Goal: Transaction & Acquisition: Purchase product/service

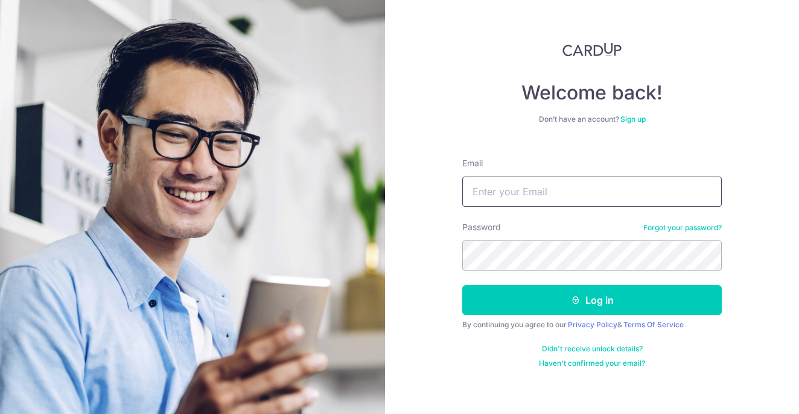
type input "zhengfeng11@hotmail.com"
click at [592, 300] on button "Log in" at bounding box center [591, 300] width 259 height 30
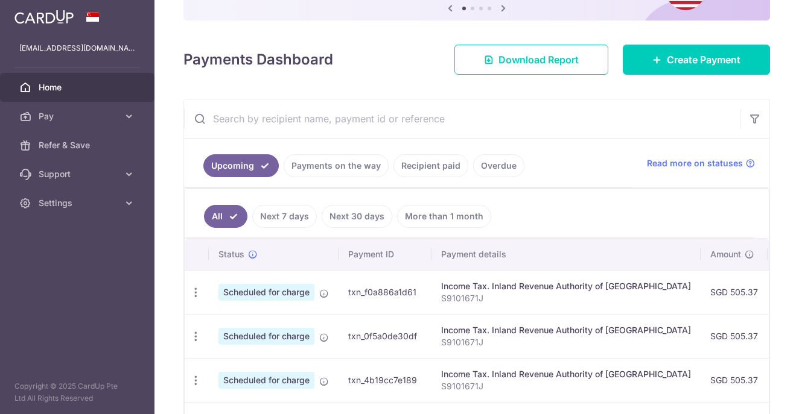
scroll to position [135, 0]
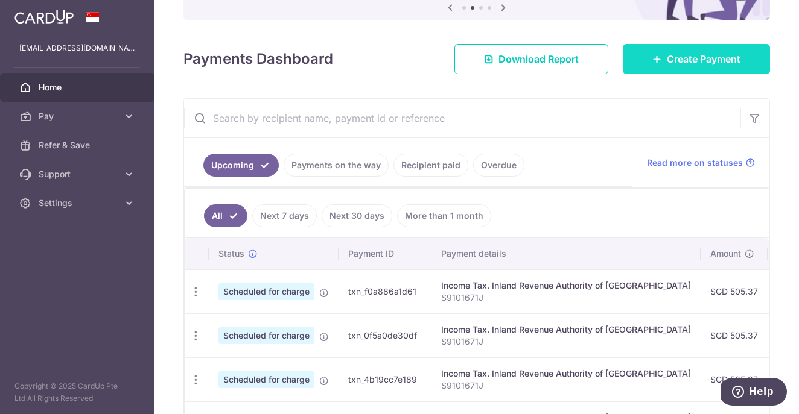
click at [682, 54] on span "Create Payment" at bounding box center [703, 59] width 74 height 14
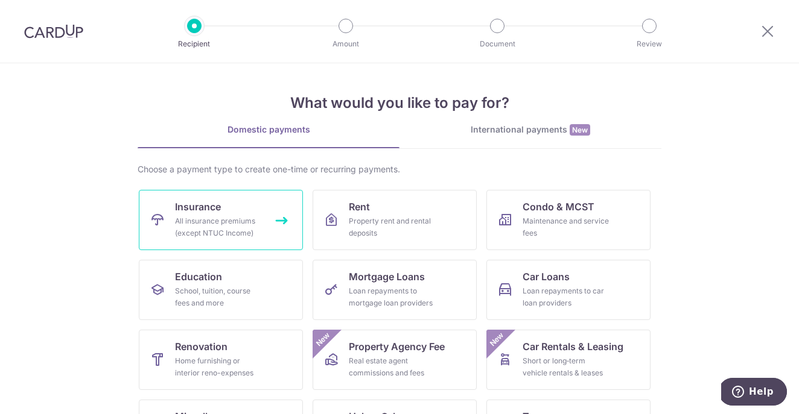
click at [264, 216] on link "Insurance All insurance premiums (except NTUC Income)" at bounding box center [221, 220] width 164 height 60
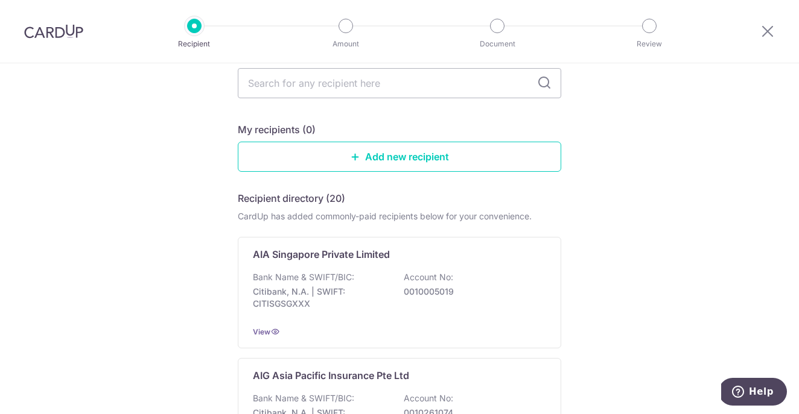
scroll to position [84, 0]
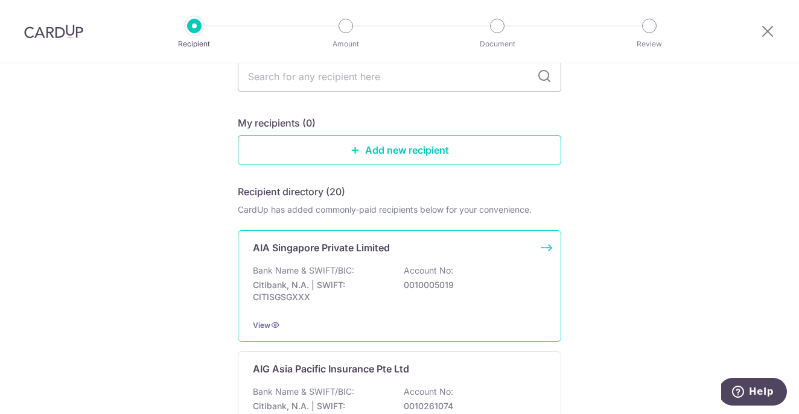
click at [292, 288] on p "Citibank, N.A. | SWIFT: CITISGSGXXX" at bounding box center [320, 291] width 135 height 24
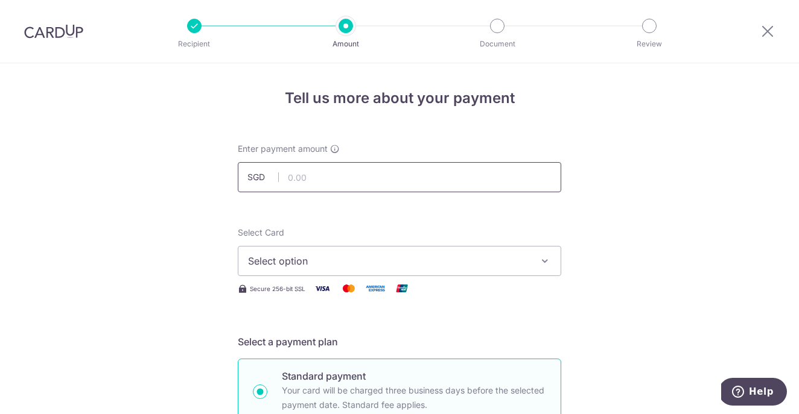
click at [303, 177] on input "text" at bounding box center [399, 177] width 323 height 30
type input "6,150.04"
click at [288, 257] on span "Select option" at bounding box center [388, 261] width 281 height 14
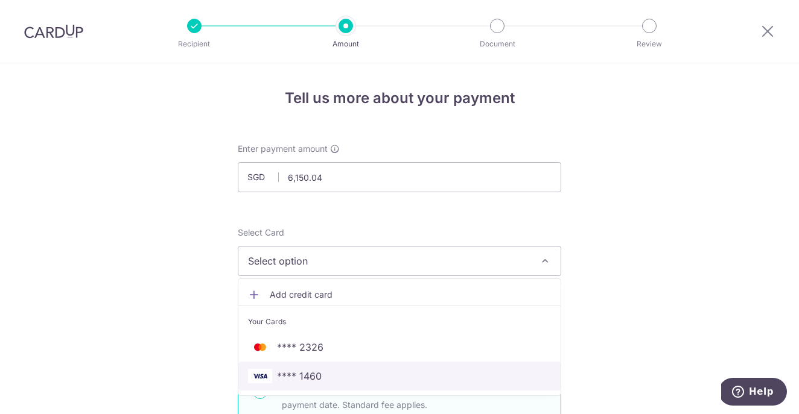
click at [299, 370] on span "**** 1460" at bounding box center [299, 376] width 45 height 14
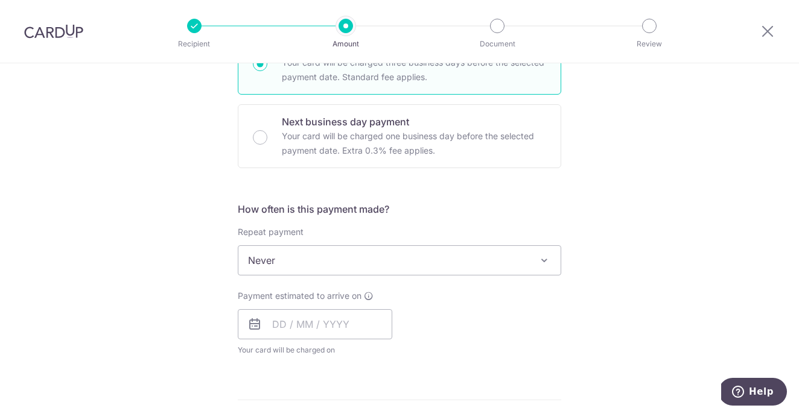
scroll to position [332, 0]
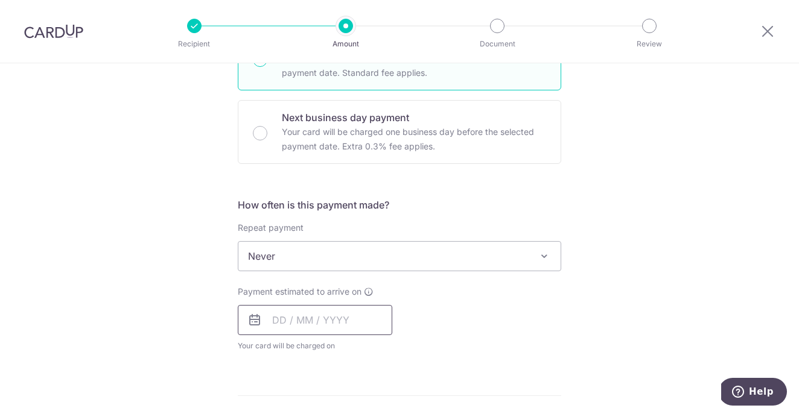
click at [312, 322] on input "text" at bounding box center [315, 320] width 154 height 30
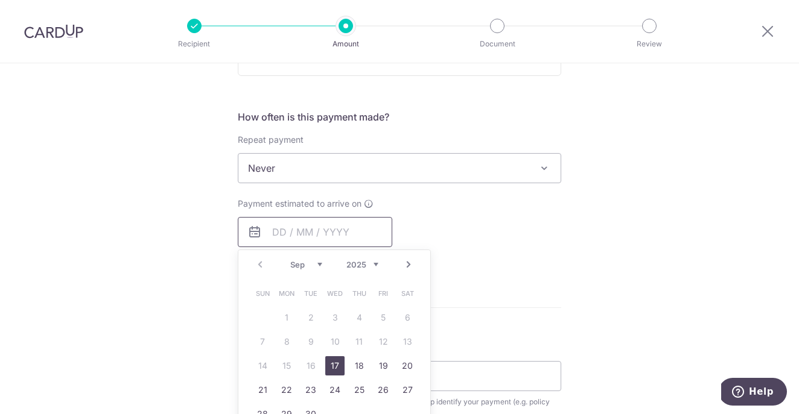
scroll to position [457, 0]
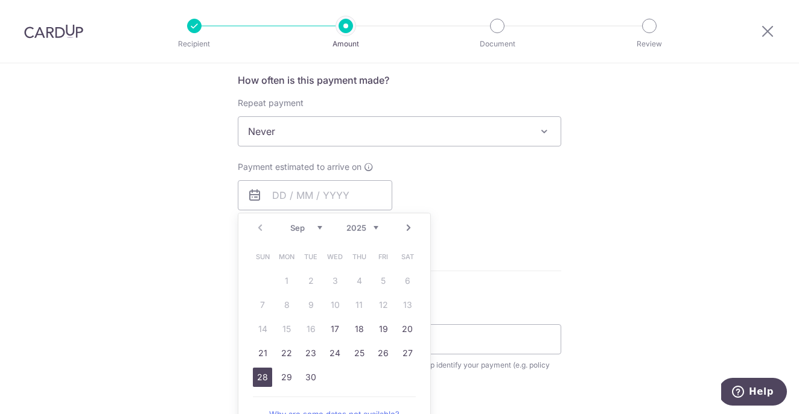
click at [258, 373] on link "28" at bounding box center [262, 377] width 19 height 19
type input "28/09/2025"
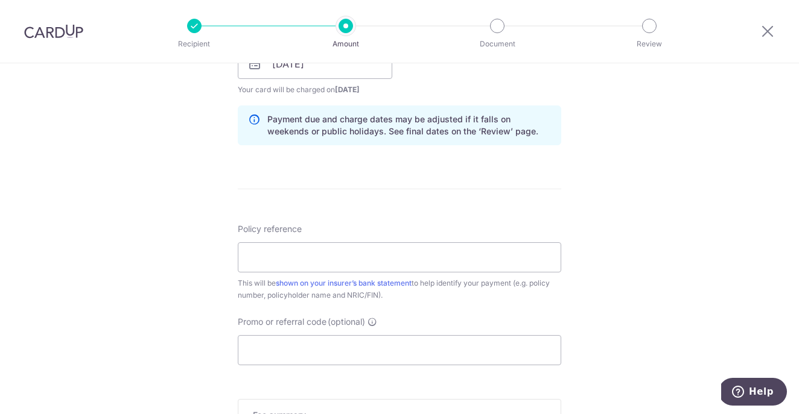
scroll to position [594, 0]
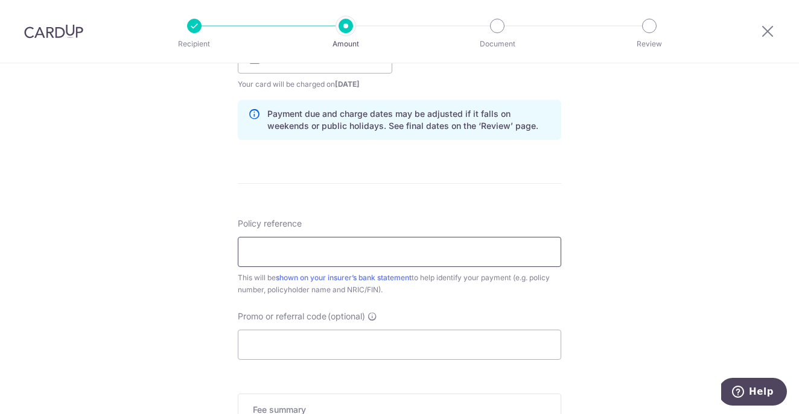
click at [272, 253] on input "Policy reference" at bounding box center [399, 252] width 323 height 30
type input "L549189039"
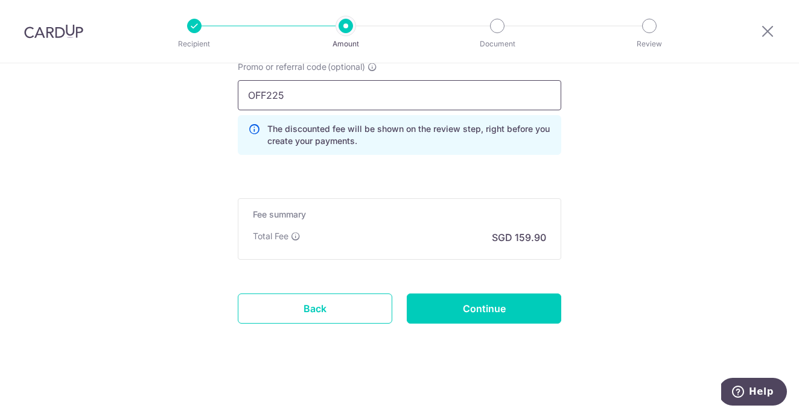
scroll to position [844, 0]
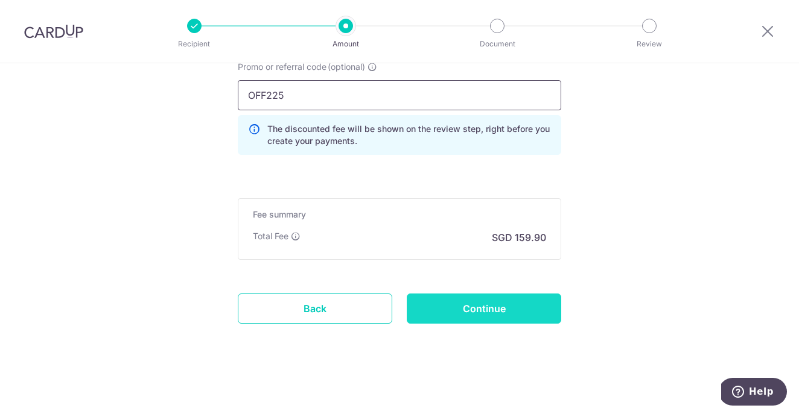
type input "OFF225"
click at [468, 309] on input "Continue" at bounding box center [484, 309] width 154 height 30
type input "Create Schedule"
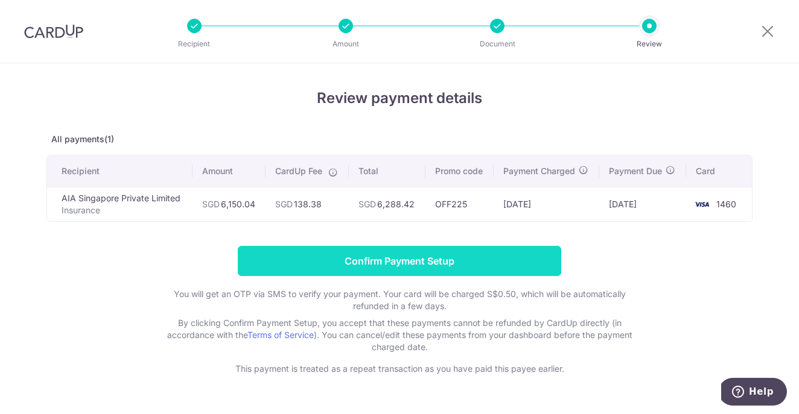
click at [400, 264] on input "Confirm Payment Setup" at bounding box center [399, 261] width 323 height 30
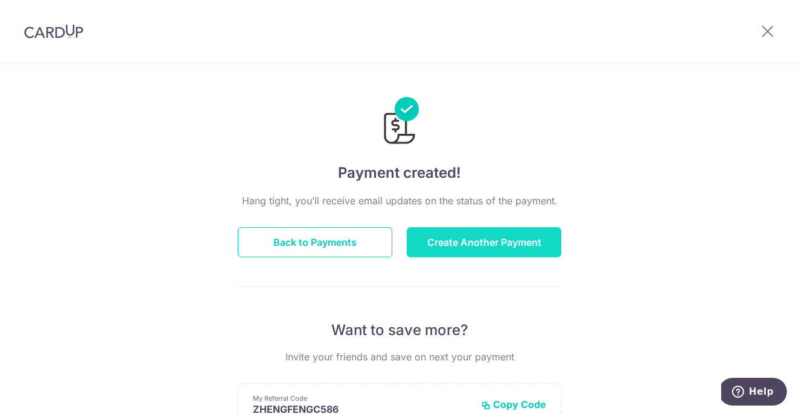
click at [438, 247] on button "Create Another Payment" at bounding box center [484, 242] width 154 height 30
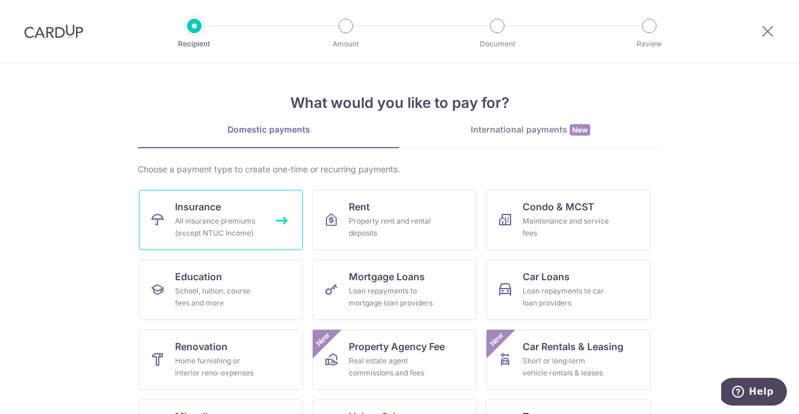
click at [209, 230] on div "All insurance premiums (except NTUC Income)" at bounding box center [218, 227] width 87 height 24
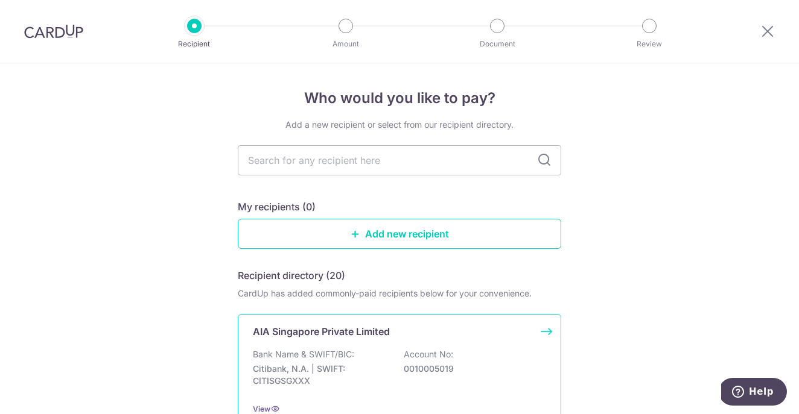
click at [310, 354] on p "Bank Name & SWIFT/BIC:" at bounding box center [303, 355] width 101 height 12
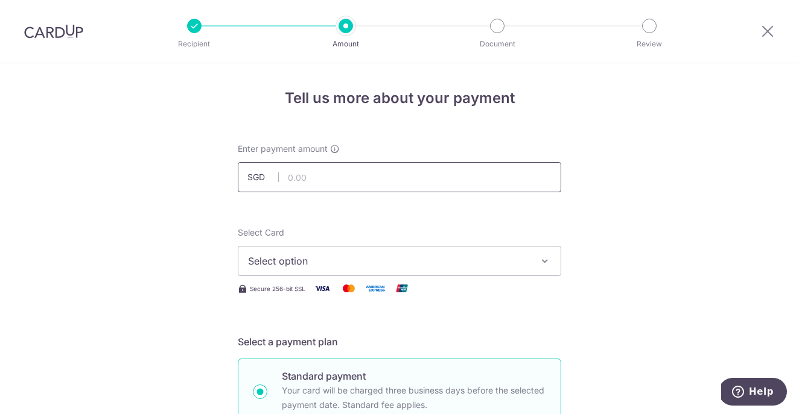
click at [309, 165] on input "text" at bounding box center [399, 177] width 323 height 30
type input "869.00"
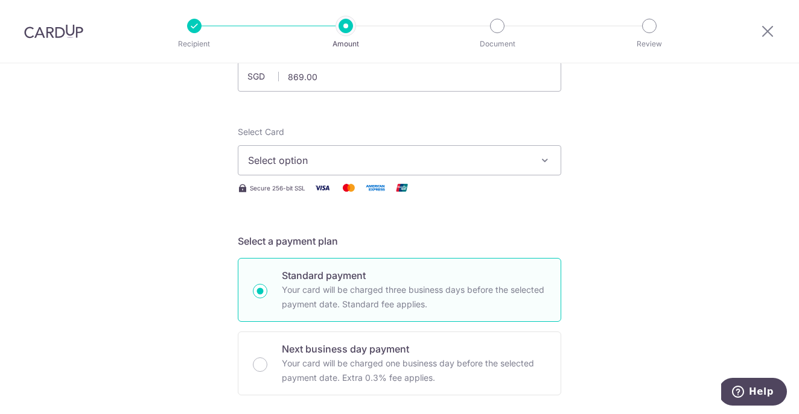
scroll to position [68, 0]
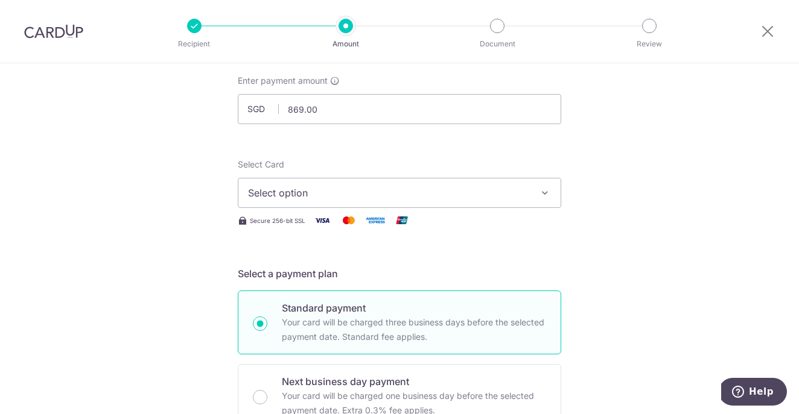
click at [281, 185] on button "Select option" at bounding box center [399, 193] width 323 height 30
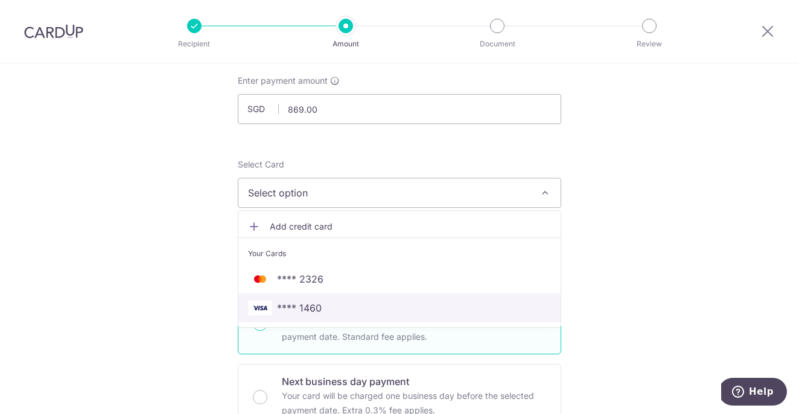
click at [303, 309] on span "**** 1460" at bounding box center [299, 308] width 45 height 14
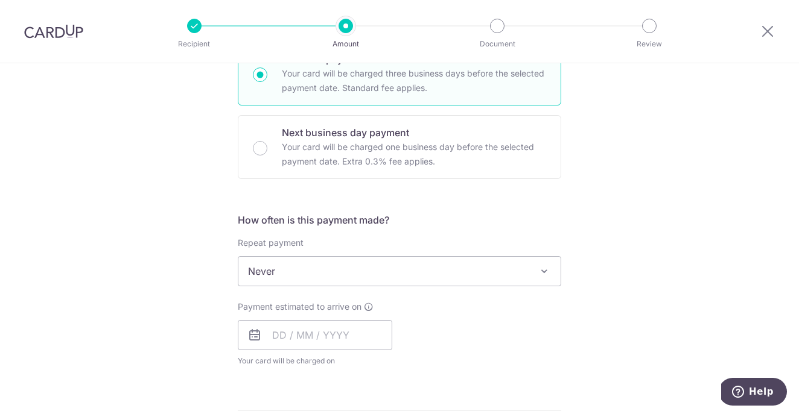
scroll to position [326, 0]
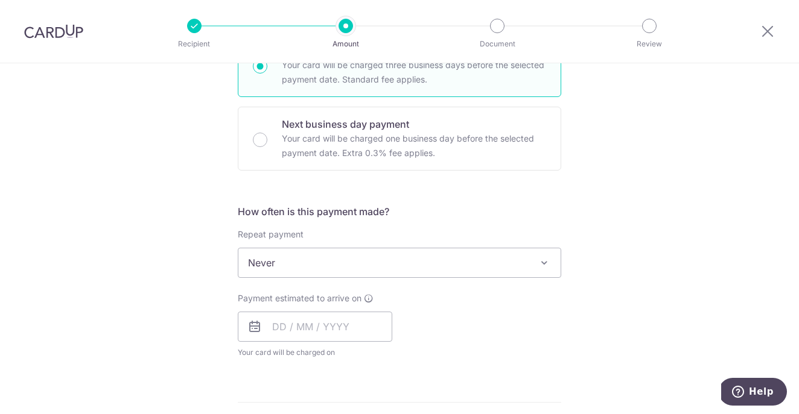
click at [271, 265] on span "Never" at bounding box center [399, 263] width 322 height 29
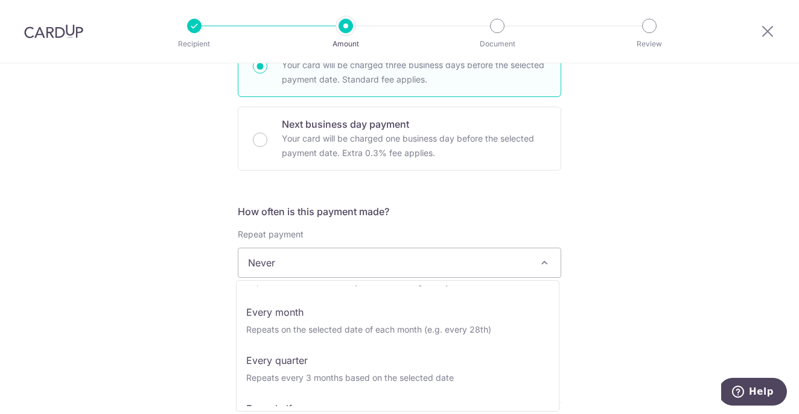
scroll to position [90, 0]
click at [186, 232] on div "Tell us more about your payment Enter payment amount SGD 869.00 869.00 Select C…" at bounding box center [399, 283] width 799 height 1091
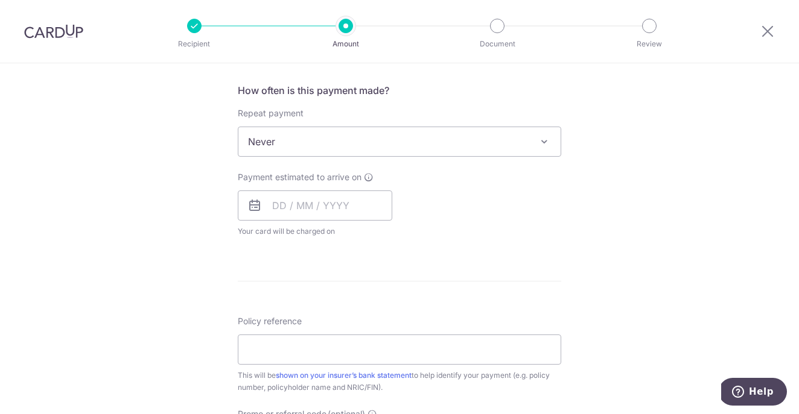
scroll to position [474, 0]
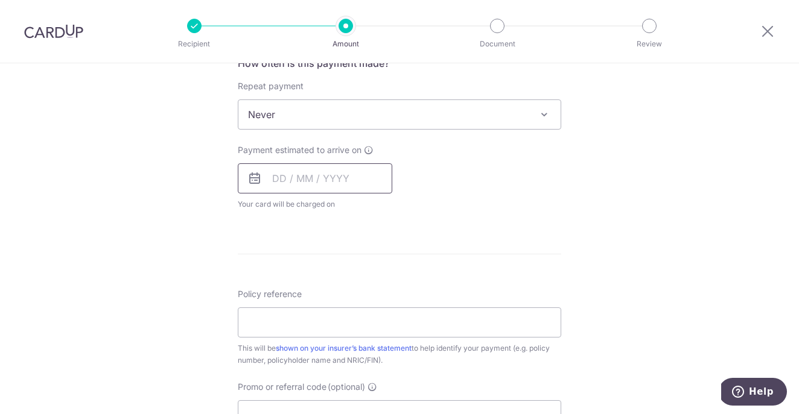
click at [288, 171] on input "text" at bounding box center [315, 178] width 154 height 30
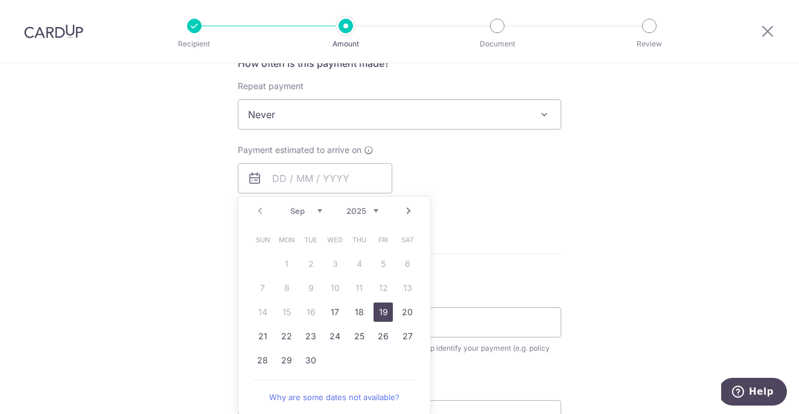
click at [379, 311] on link "19" at bounding box center [382, 312] width 19 height 19
type input "19/09/2025"
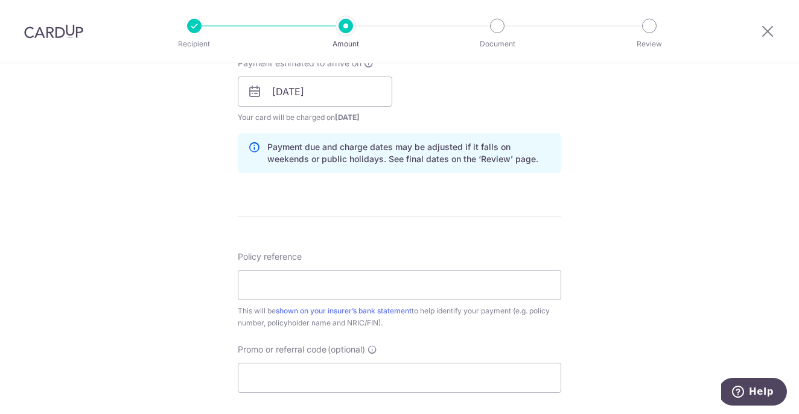
scroll to position [571, 0]
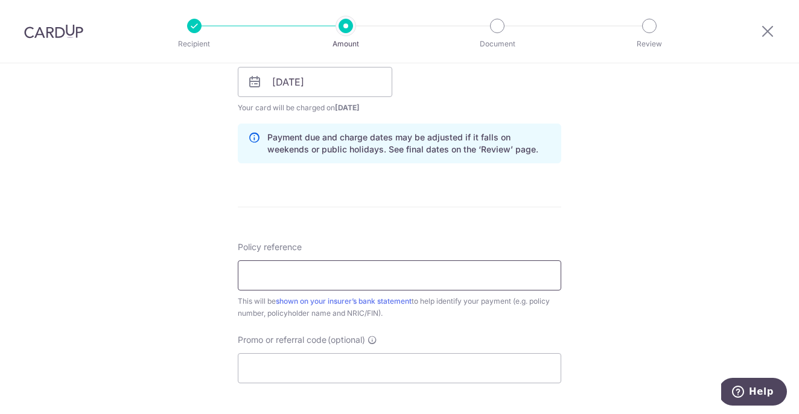
click at [277, 262] on input "Policy reference" at bounding box center [399, 276] width 323 height 30
type input "H242917472"
click at [277, 362] on input "Promo or referral code (optional)" at bounding box center [399, 368] width 323 height 30
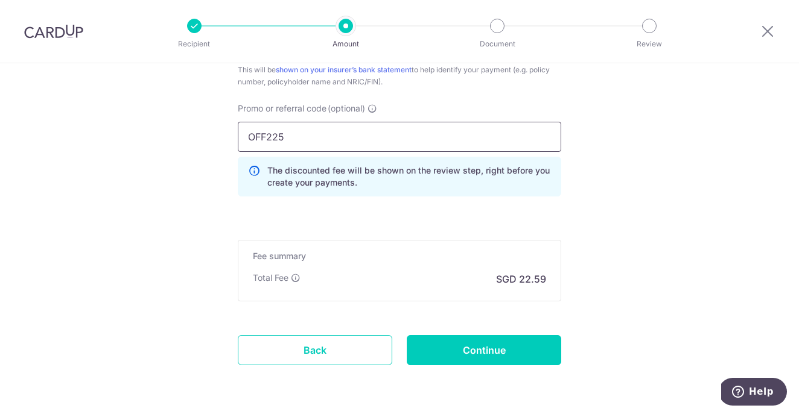
scroll to position [810, 0]
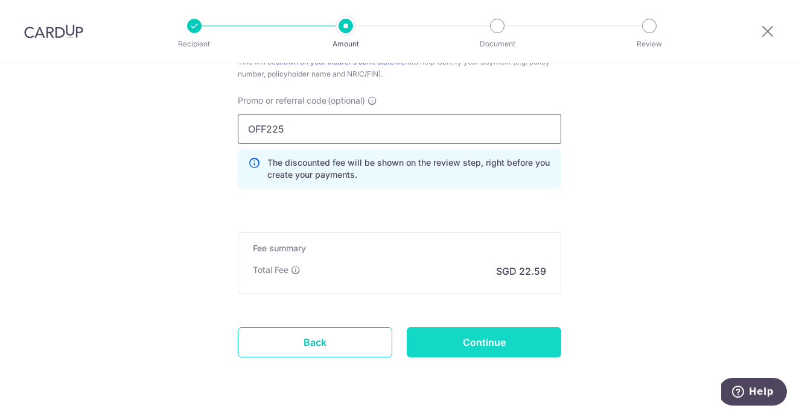
type input "OFF225"
click at [469, 345] on input "Continue" at bounding box center [484, 343] width 154 height 30
type input "Create Schedule"
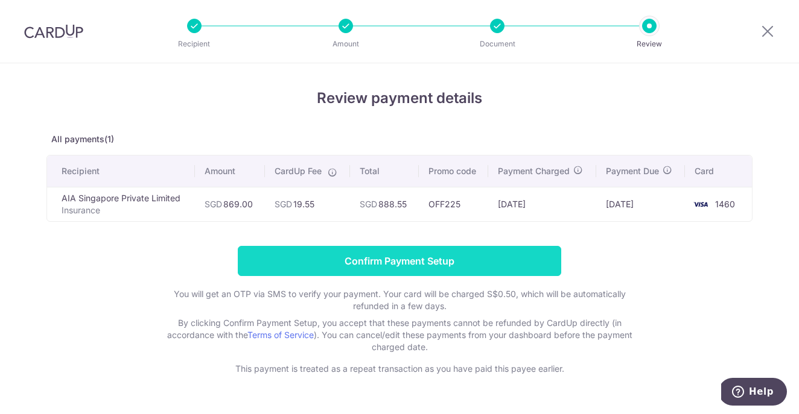
click at [296, 253] on input "Confirm Payment Setup" at bounding box center [399, 261] width 323 height 30
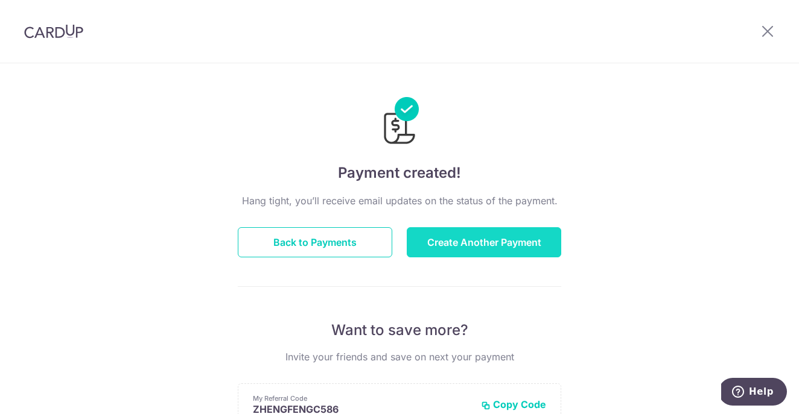
click at [443, 244] on button "Create Another Payment" at bounding box center [484, 242] width 154 height 30
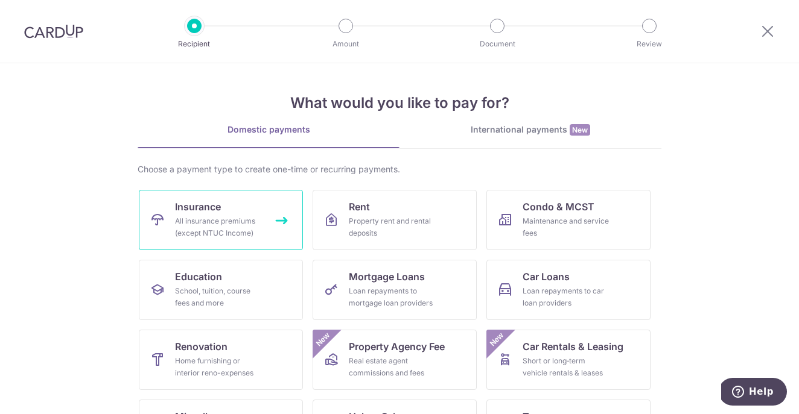
click at [196, 204] on span "Insurance" at bounding box center [198, 207] width 46 height 14
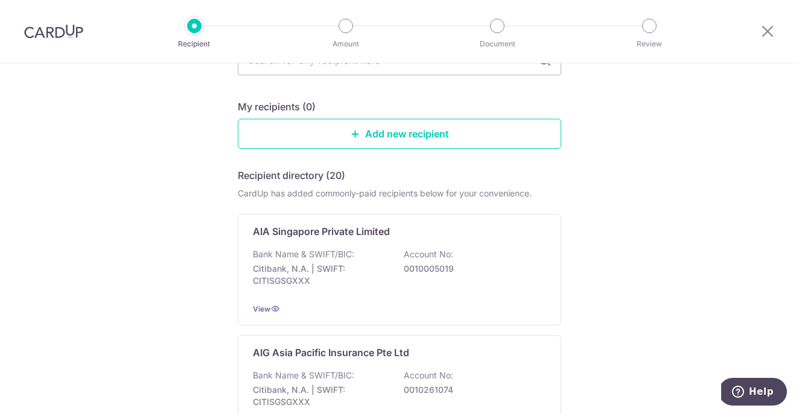
scroll to position [100, 0]
click at [384, 250] on div "Bank Name & SWIFT/BIC: Citibank, N.A. | SWIFT: CITISGSGXXX Account No: 00100050…" at bounding box center [399, 271] width 293 height 45
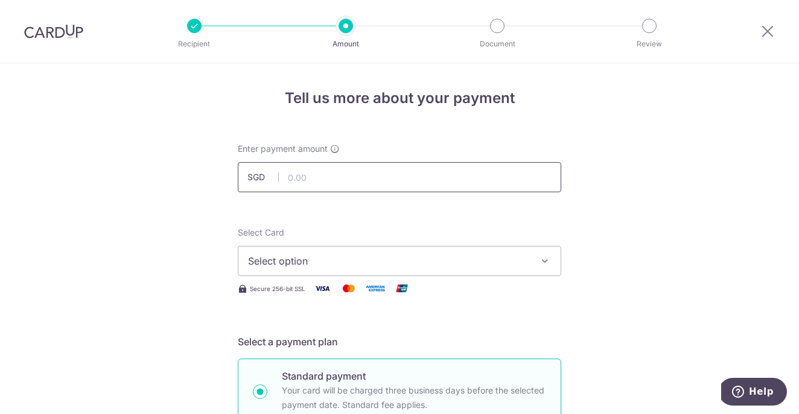
click at [344, 174] on input "text" at bounding box center [399, 177] width 323 height 30
type input "1,062.74"
click at [389, 258] on span "Select option" at bounding box center [388, 261] width 281 height 14
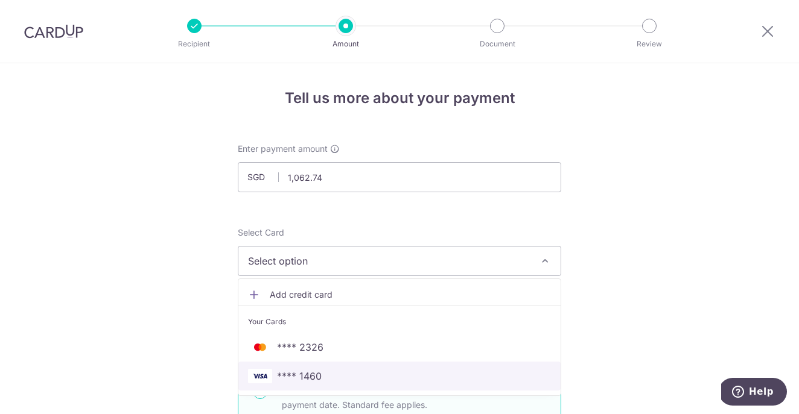
click at [373, 373] on span "**** 1460" at bounding box center [399, 376] width 303 height 14
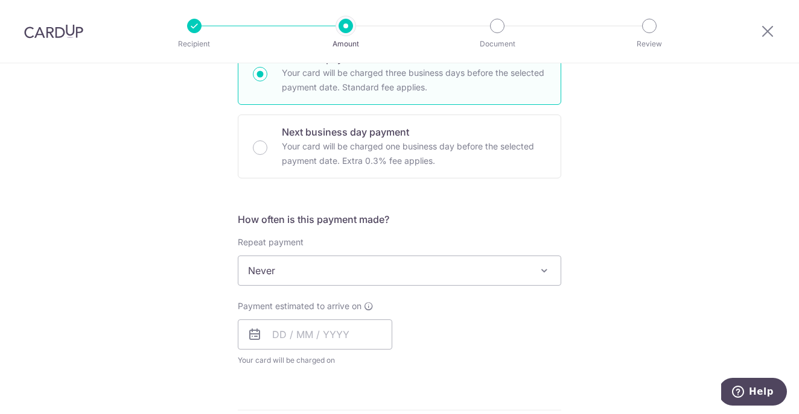
scroll to position [356, 0]
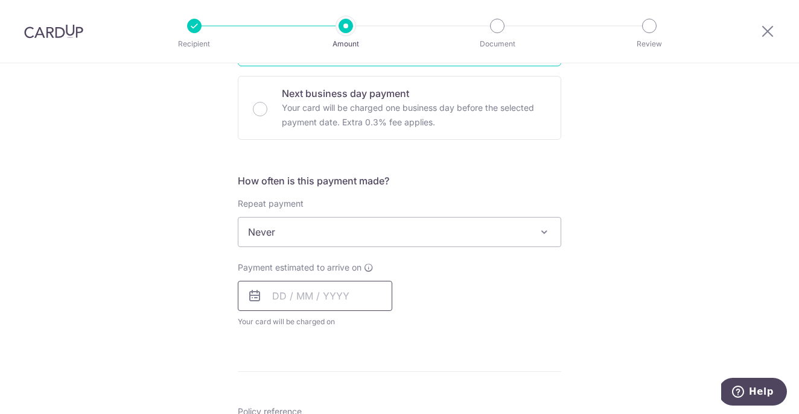
click at [300, 297] on input "text" at bounding box center [315, 296] width 154 height 30
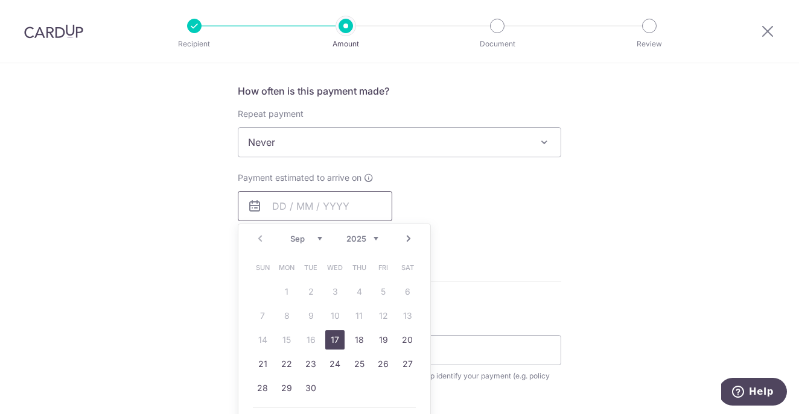
scroll to position [445, 0]
click at [382, 345] on link "19" at bounding box center [382, 341] width 19 height 19
type input "[DATE]"
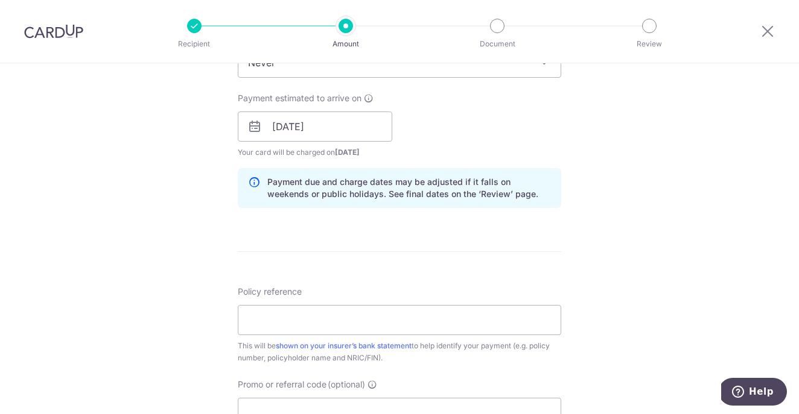
scroll to position [546, 0]
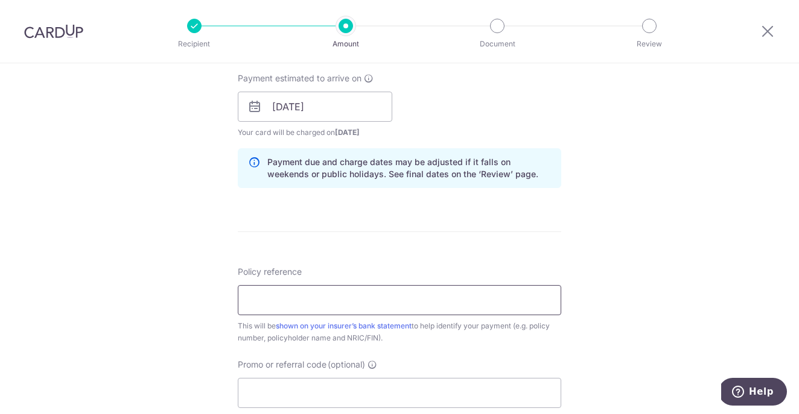
click at [293, 305] on input "Policy reference" at bounding box center [399, 300] width 323 height 30
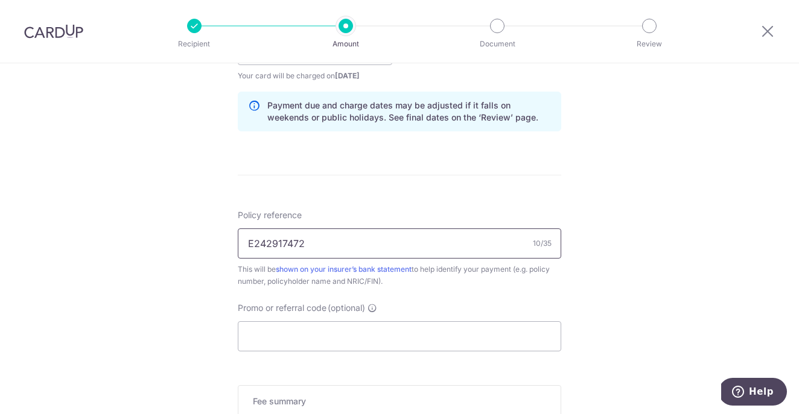
scroll to position [623, 0]
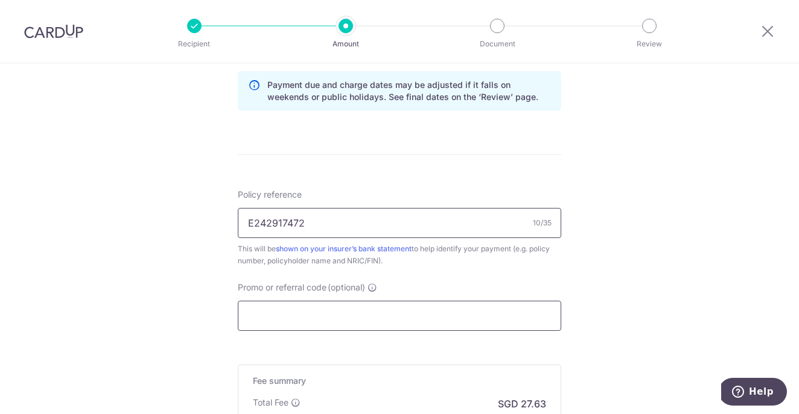
type input "E242917472"
click at [330, 302] on input "Promo or referral code (optional)" at bounding box center [399, 316] width 323 height 30
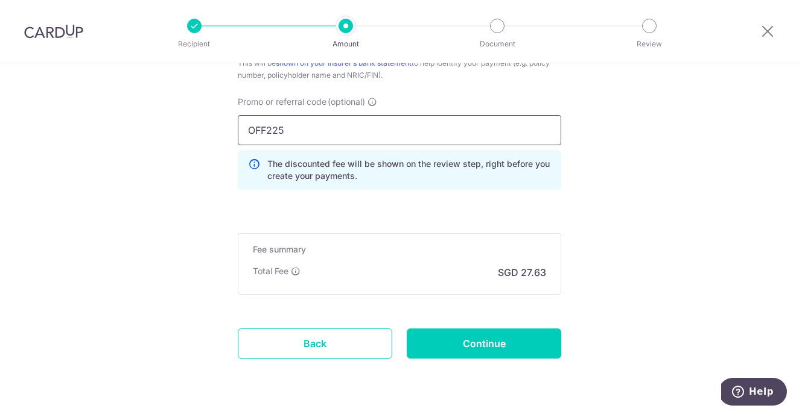
scroll to position [808, 0]
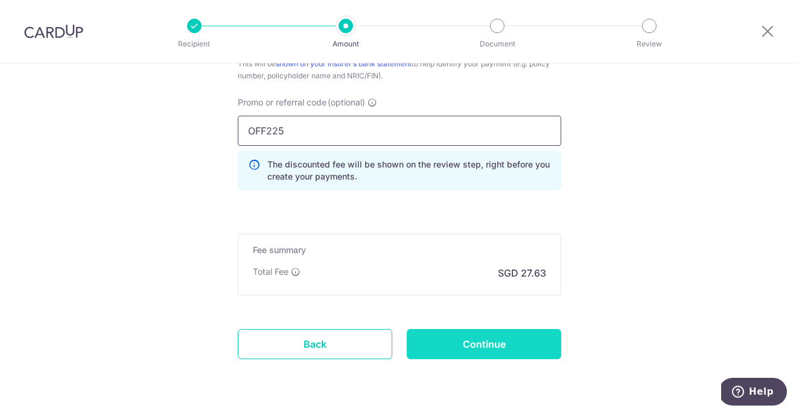
type input "OFF225"
click at [504, 346] on input "Continue" at bounding box center [484, 344] width 154 height 30
type input "Create Schedule"
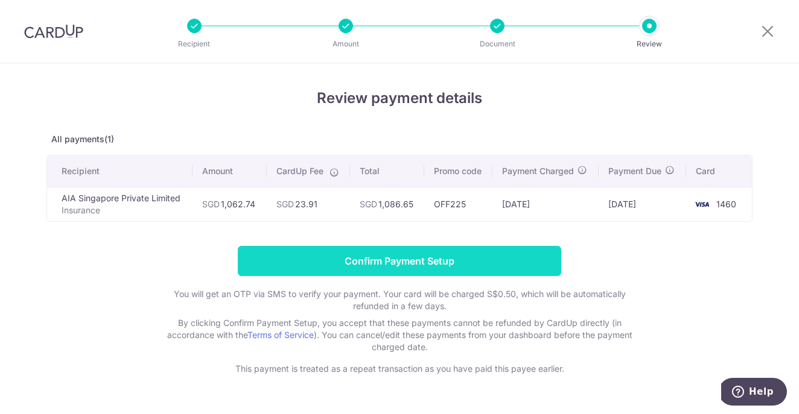
click at [323, 258] on input "Confirm Payment Setup" at bounding box center [399, 261] width 323 height 30
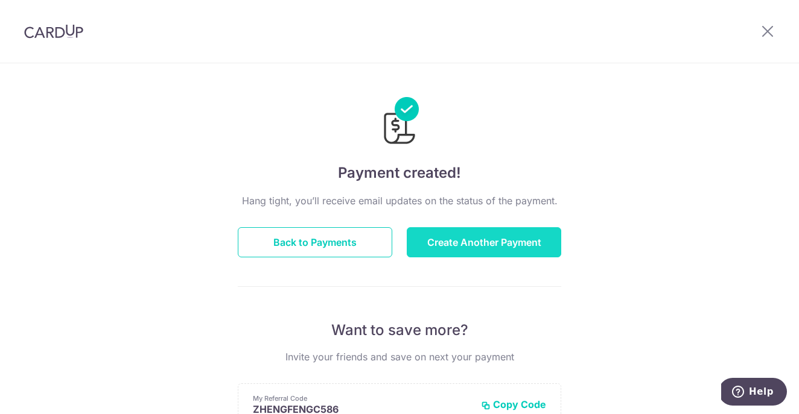
click at [475, 244] on button "Create Another Payment" at bounding box center [484, 242] width 154 height 30
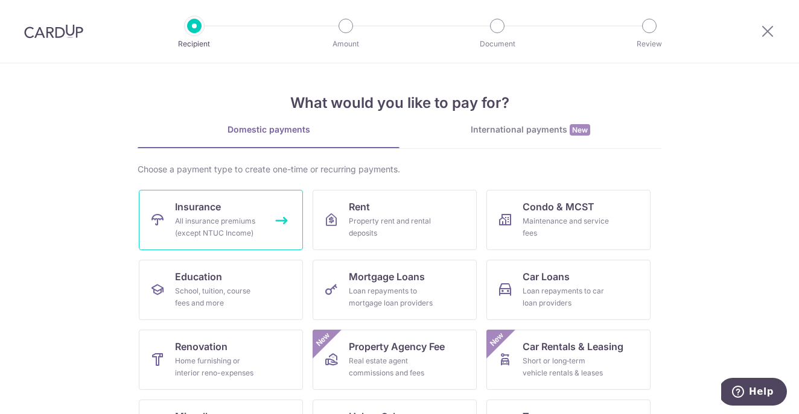
click at [200, 210] on span "Insurance" at bounding box center [198, 207] width 46 height 14
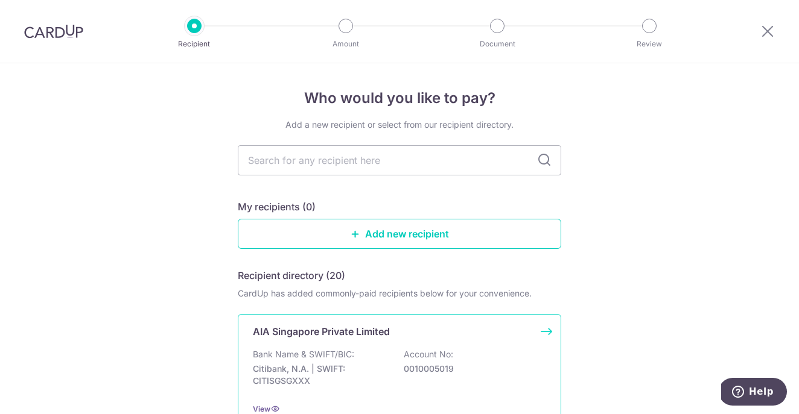
click at [303, 350] on p "Bank Name & SWIFT/BIC:" at bounding box center [303, 355] width 101 height 12
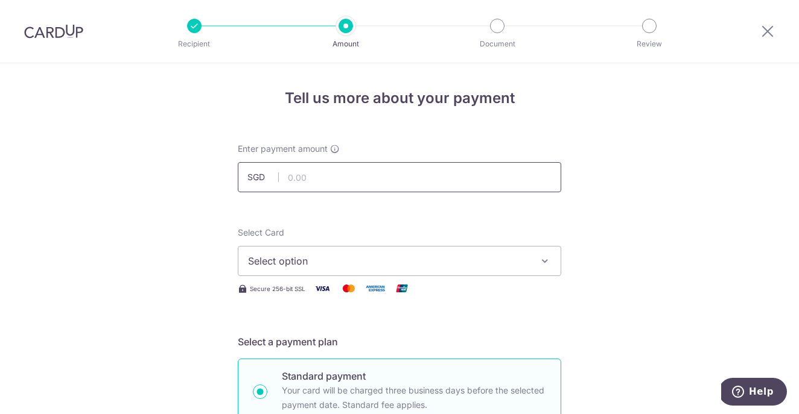
click at [305, 185] on input "text" at bounding box center [399, 177] width 323 height 30
type input "224.11"
click at [352, 254] on span "Select option" at bounding box center [388, 261] width 281 height 14
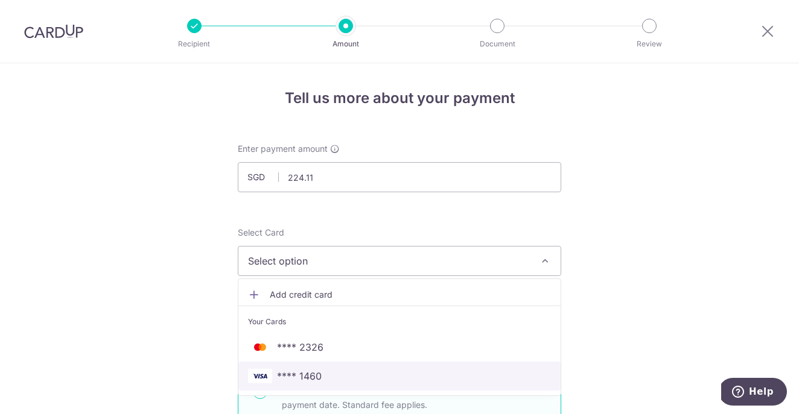
click at [343, 373] on span "**** 1460" at bounding box center [399, 376] width 303 height 14
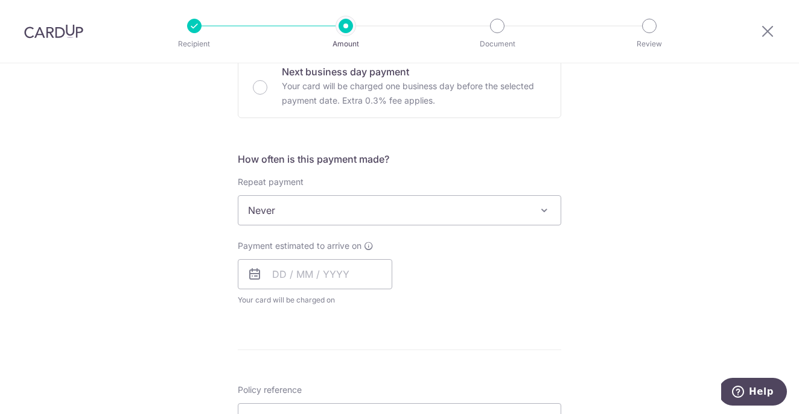
scroll to position [395, 0]
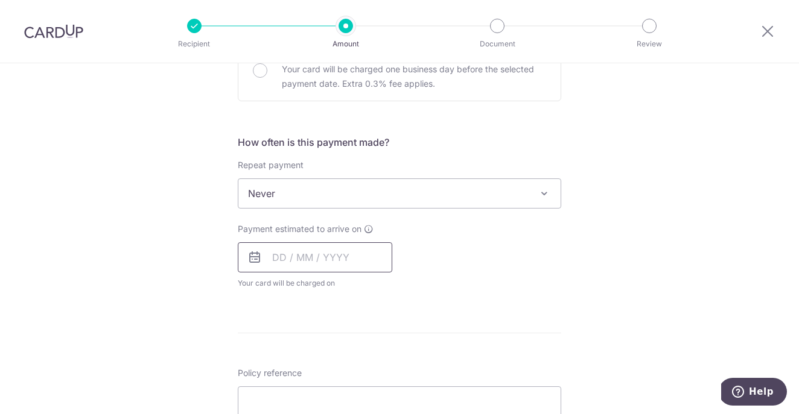
click at [300, 253] on input "text" at bounding box center [315, 257] width 154 height 30
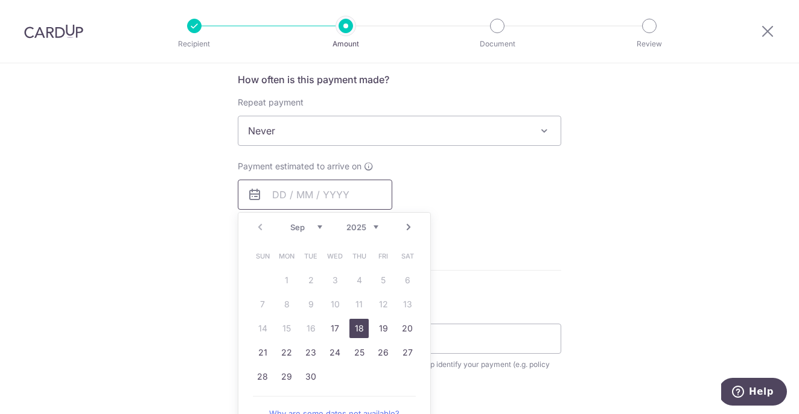
scroll to position [457, 0]
click at [254, 381] on link "28" at bounding box center [262, 377] width 19 height 19
type input "[DATE]"
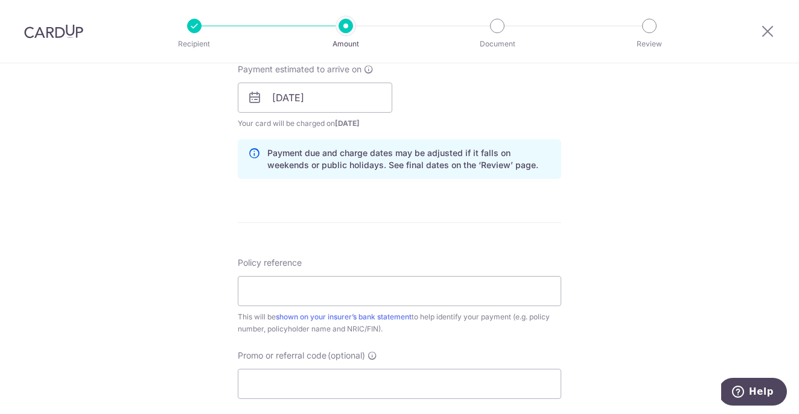
scroll to position [570, 0]
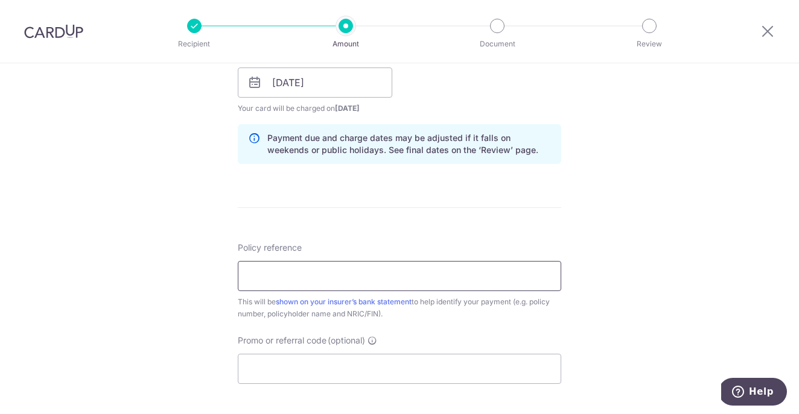
click at [273, 271] on input "Policy reference" at bounding box center [399, 276] width 323 height 30
type input "P565743226"
click at [255, 366] on input "Promo or referral code (optional)" at bounding box center [399, 369] width 323 height 30
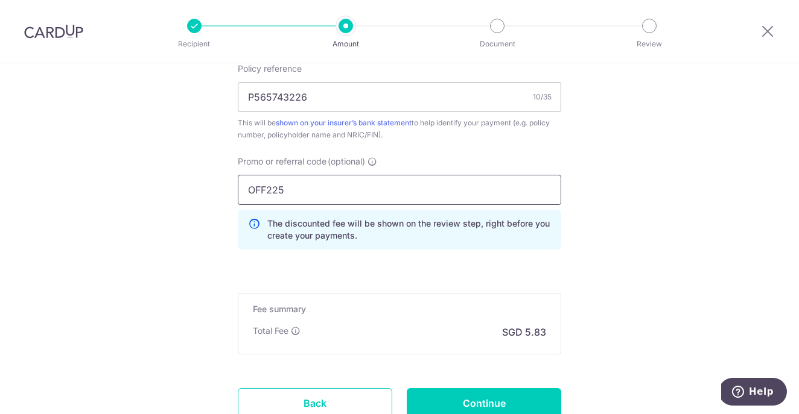
scroll to position [748, 0]
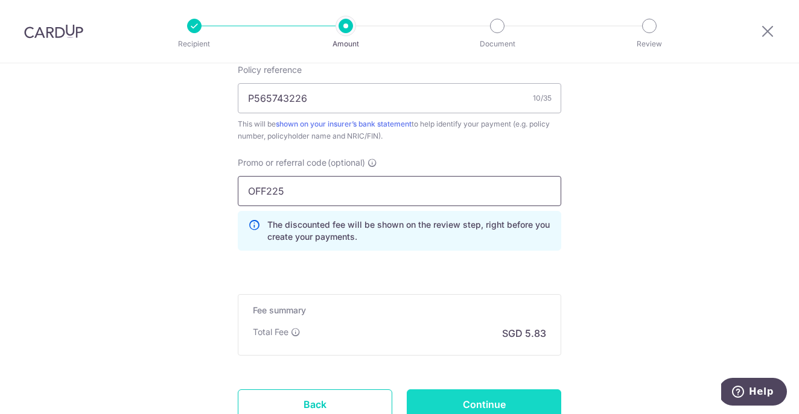
type input "OFF225"
click at [475, 394] on input "Continue" at bounding box center [484, 405] width 154 height 30
type input "Create Schedule"
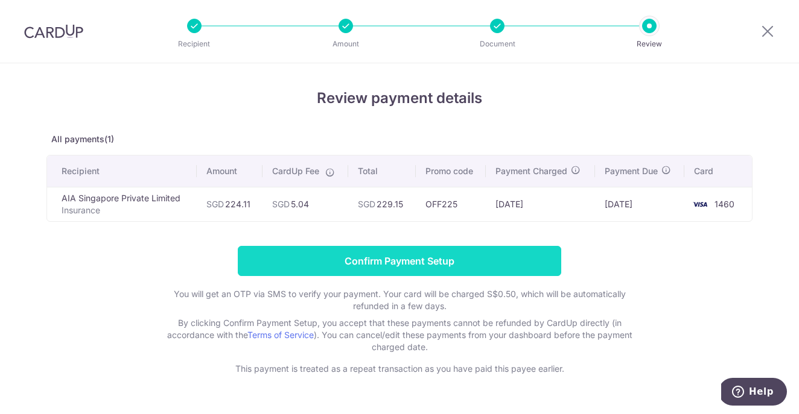
click at [366, 264] on input "Confirm Payment Setup" at bounding box center [399, 261] width 323 height 30
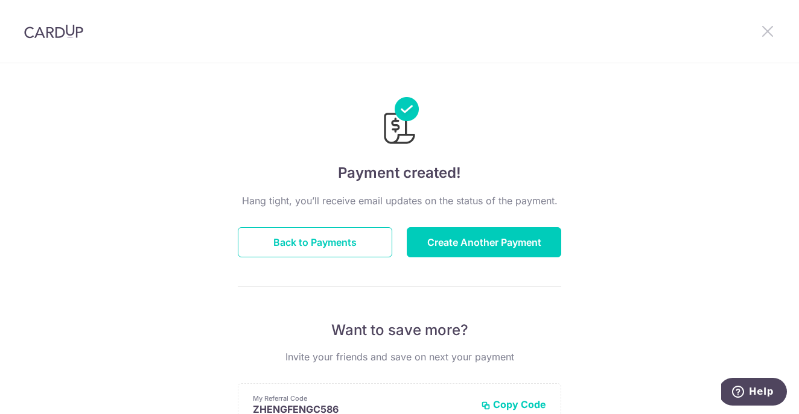
click at [771, 28] on icon at bounding box center [767, 31] width 14 height 15
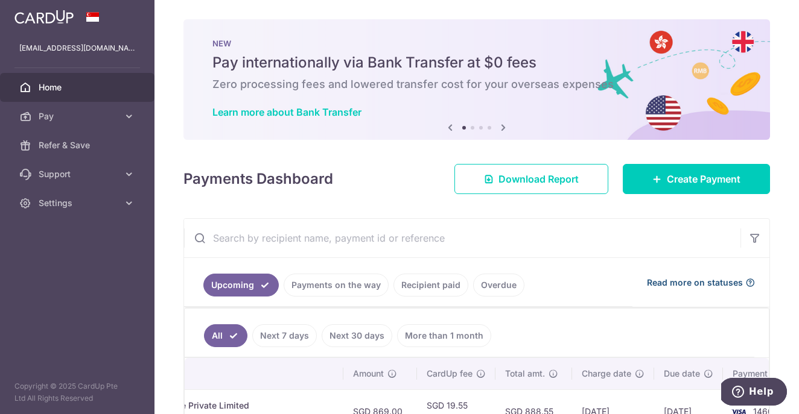
click at [745, 280] on icon at bounding box center [750, 283] width 10 height 10
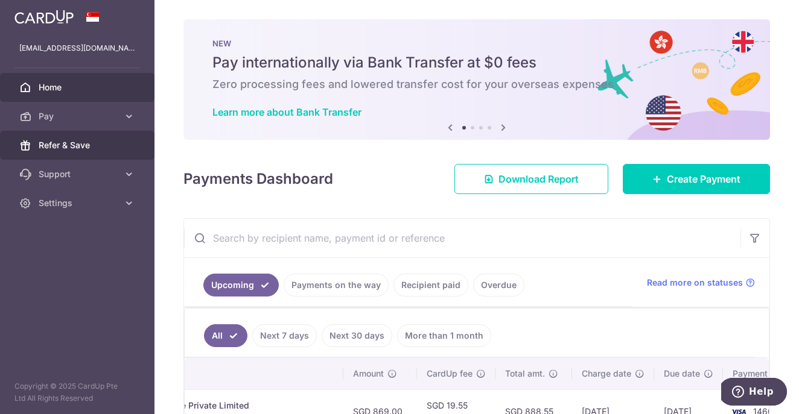
click at [86, 152] on link "Refer & Save" at bounding box center [77, 145] width 154 height 29
